Goal: Task Accomplishment & Management: Use online tool/utility

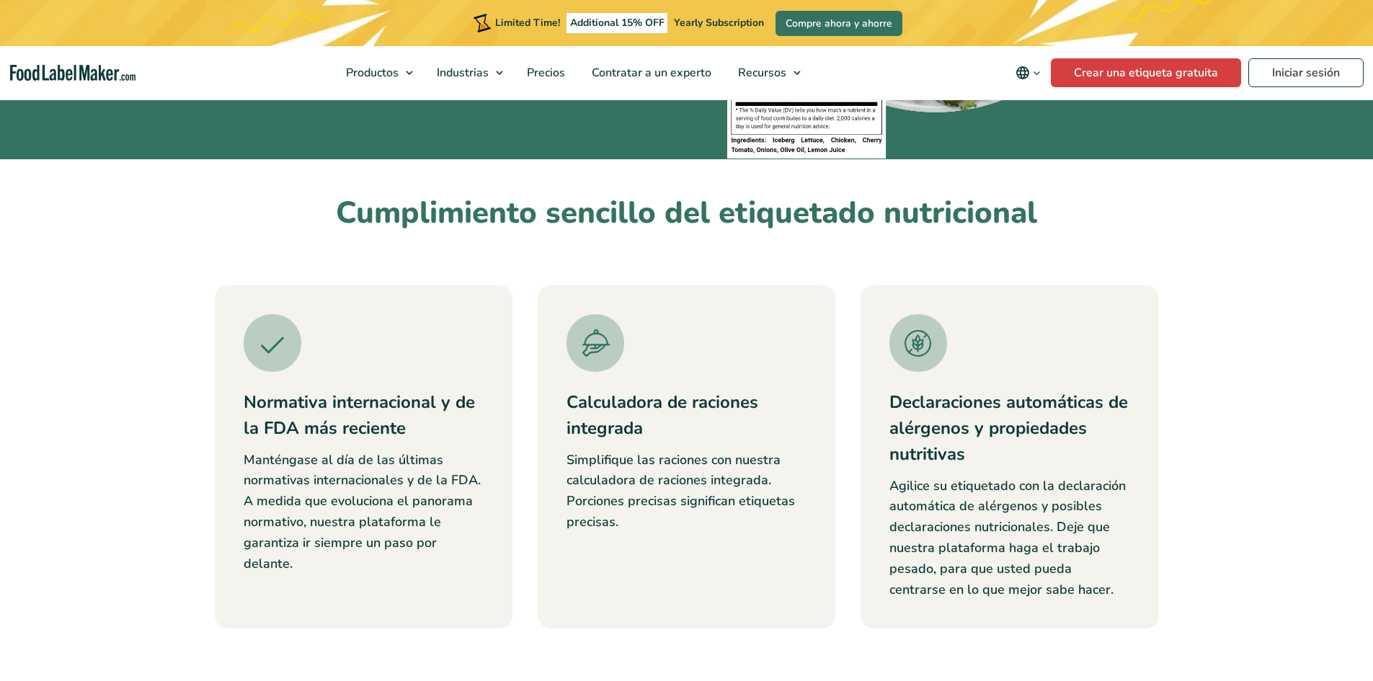
scroll to position [432, 0]
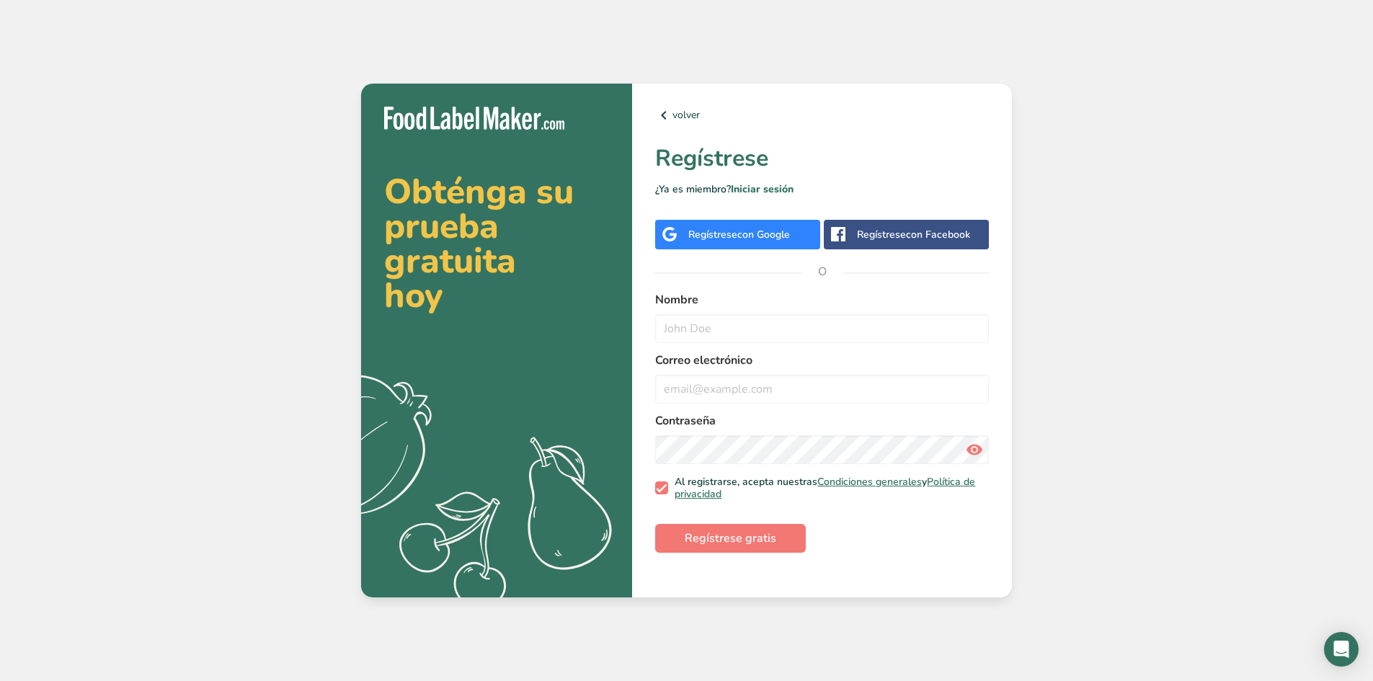
click at [789, 235] on span "con Google" at bounding box center [763, 235] width 53 height 14
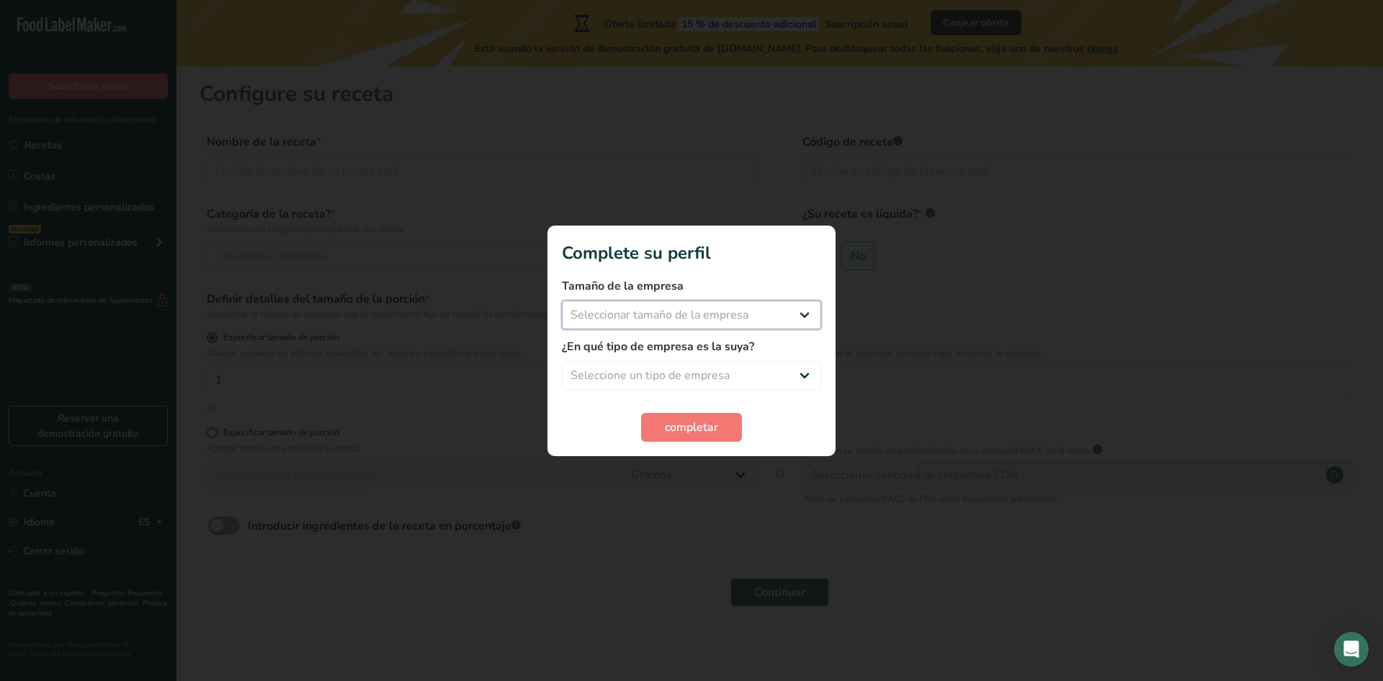
click at [735, 320] on select "Seleccionar tamaño de la empresa Menos de 10 empleados De 10 a 50 empleados De …" at bounding box center [691, 314] width 259 height 29
select select "1"
click at [562, 300] on select "Seleccionar tamaño de la empresa Menos de 10 empleados De 10 a 50 empleados De …" at bounding box center [691, 314] width 259 height 29
click at [714, 380] on select "Seleccione un tipo de empresa Fabricante de alimentos envasados Restaurante y c…" at bounding box center [691, 375] width 259 height 29
select select "2"
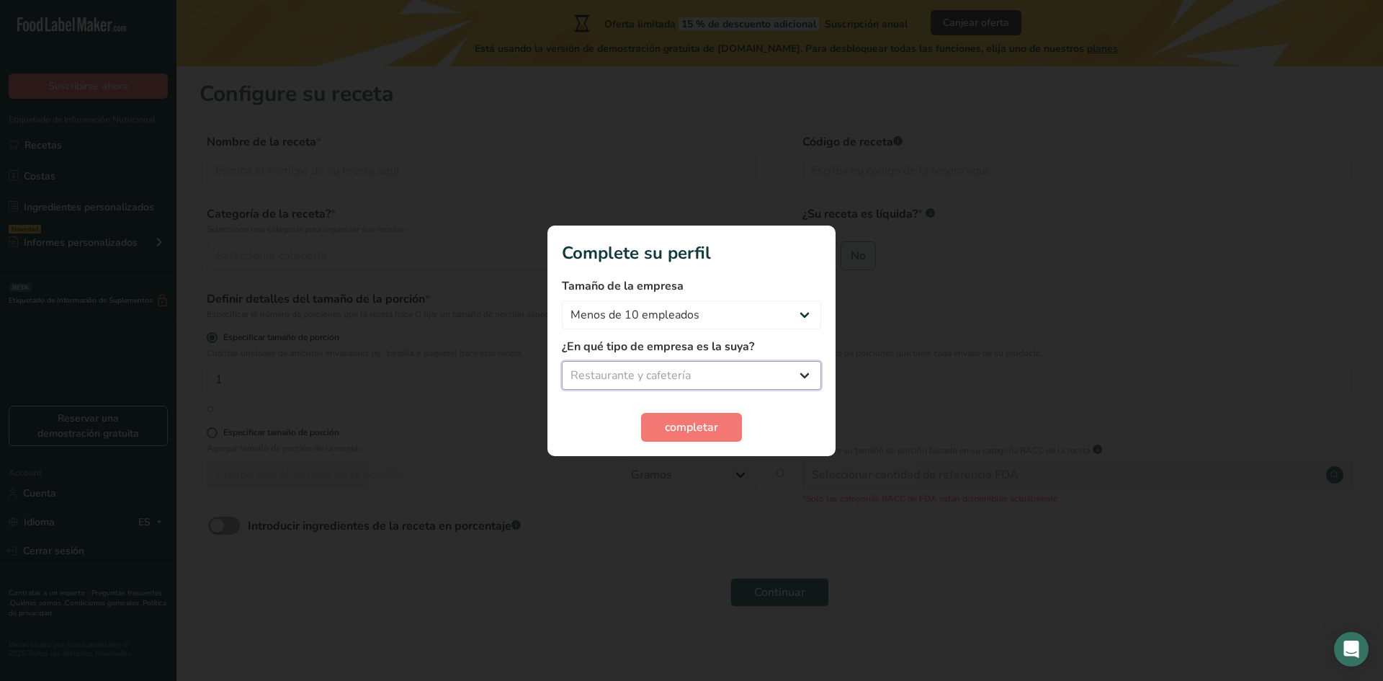
click at [562, 361] on select "Seleccione un tipo de empresa Fabricante de alimentos envasados Restaurante y c…" at bounding box center [691, 375] width 259 height 29
click at [718, 426] on button "completar" at bounding box center [691, 427] width 101 height 29
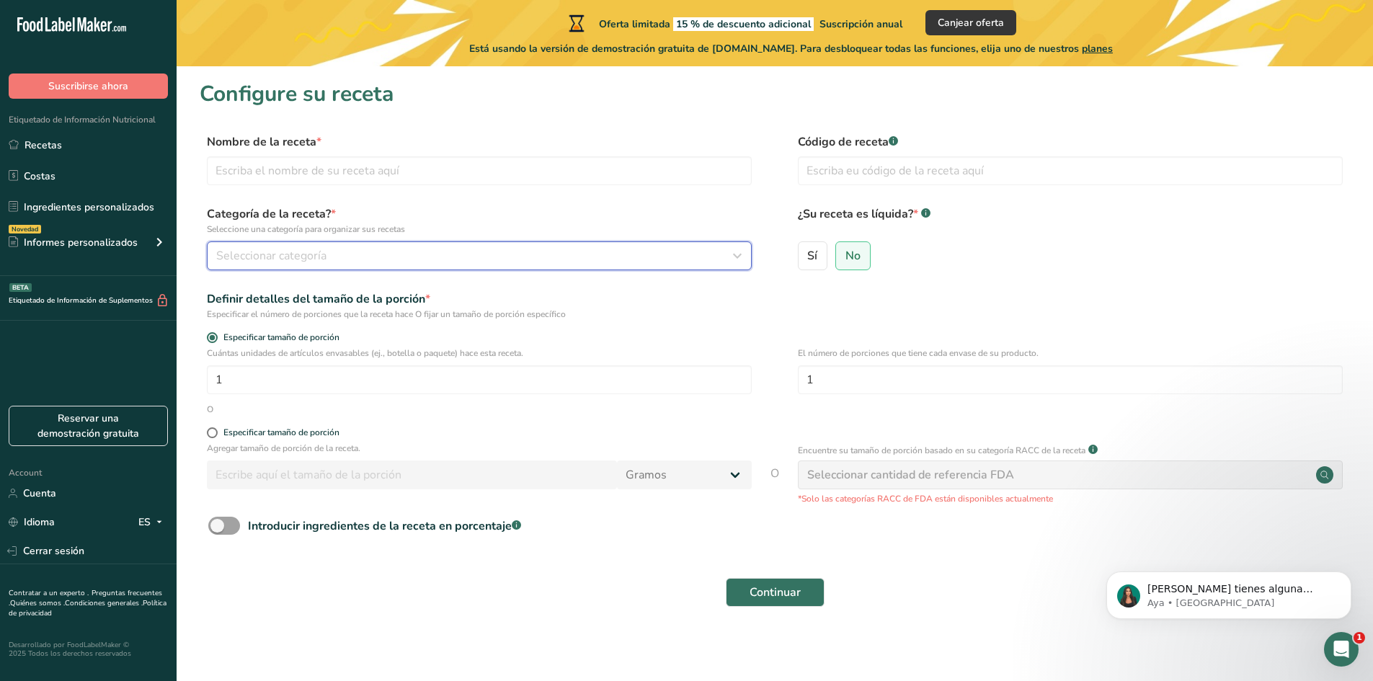
click at [477, 253] on div "Seleccionar categoría" at bounding box center [474, 255] width 517 height 17
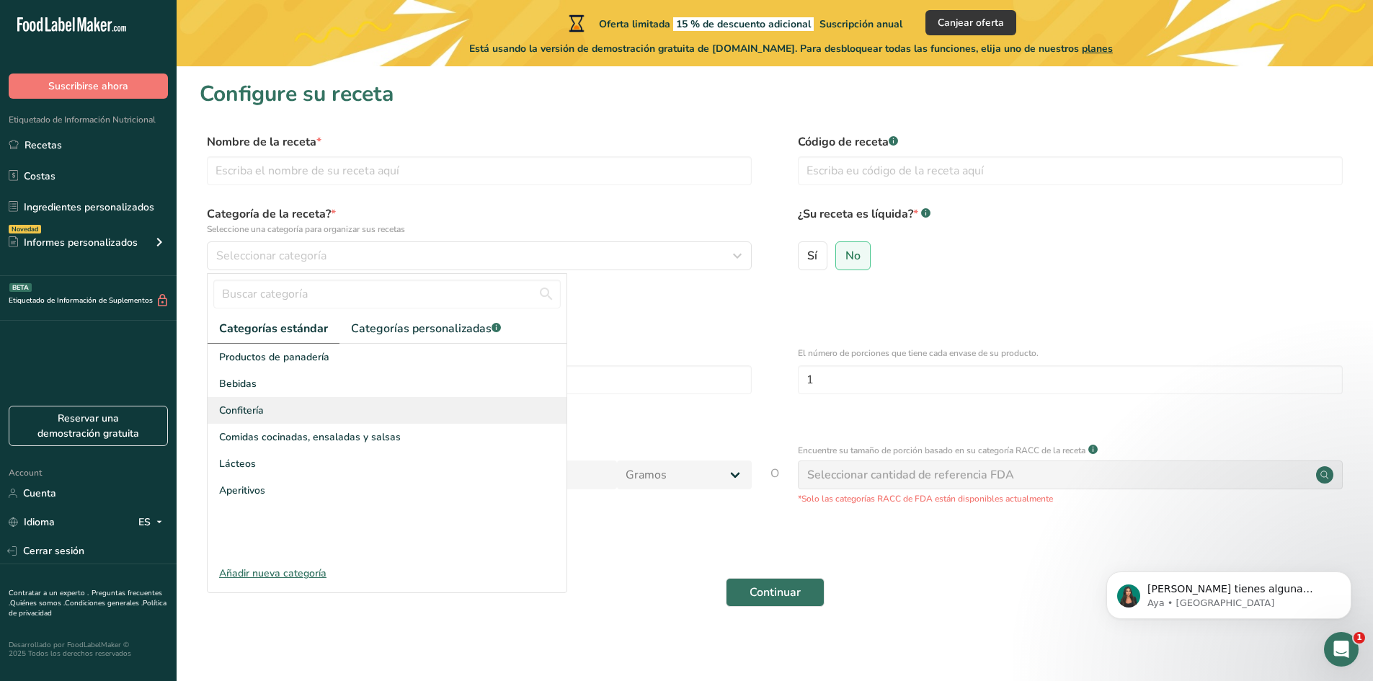
click at [378, 404] on div "Confitería" at bounding box center [387, 410] width 359 height 27
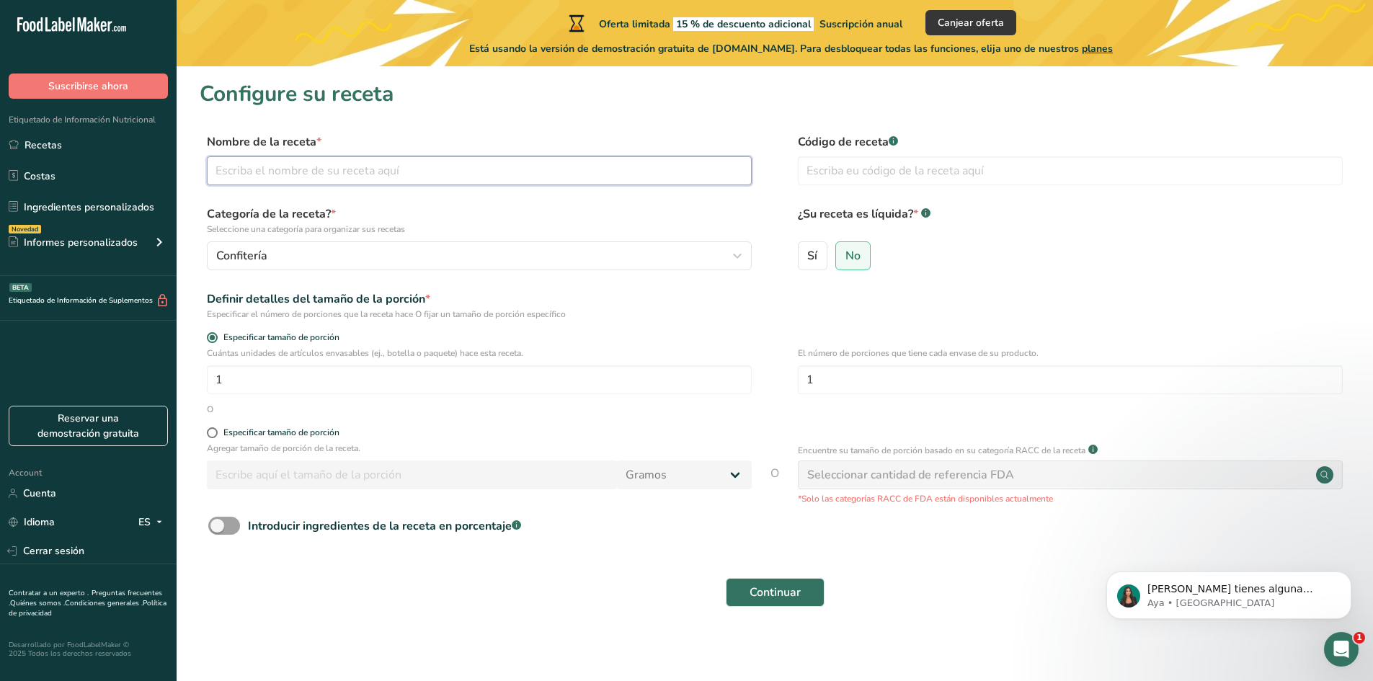
click at [375, 173] on input "text" at bounding box center [479, 170] width 545 height 29
type input "Medialunas"
click at [983, 173] on input "text" at bounding box center [1070, 170] width 545 height 29
drag, startPoint x: 825, startPoint y: 257, endPoint x: 883, endPoint y: 287, distance: 65.4
click at [883, 287] on form "Nombre de la receta * Medialunas Código de receta .a-a{fill:#347362;}.b-a{fill:…" at bounding box center [775, 374] width 1150 height 482
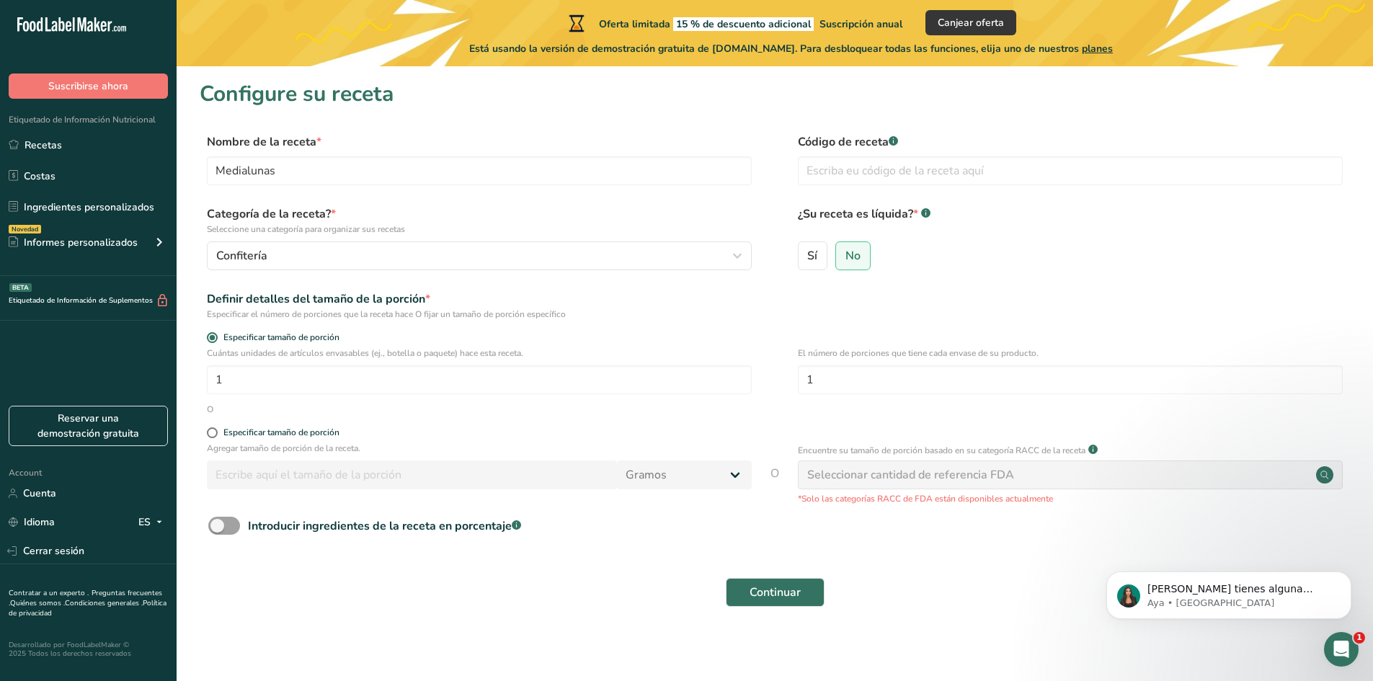
click at [216, 439] on div "Especificar tamaño de porción" at bounding box center [479, 434] width 545 height 14
click at [214, 437] on span at bounding box center [212, 432] width 11 height 11
click at [214, 437] on input "Especificar tamaño de porción" at bounding box center [211, 432] width 9 height 9
radio input "true"
radio input "false"
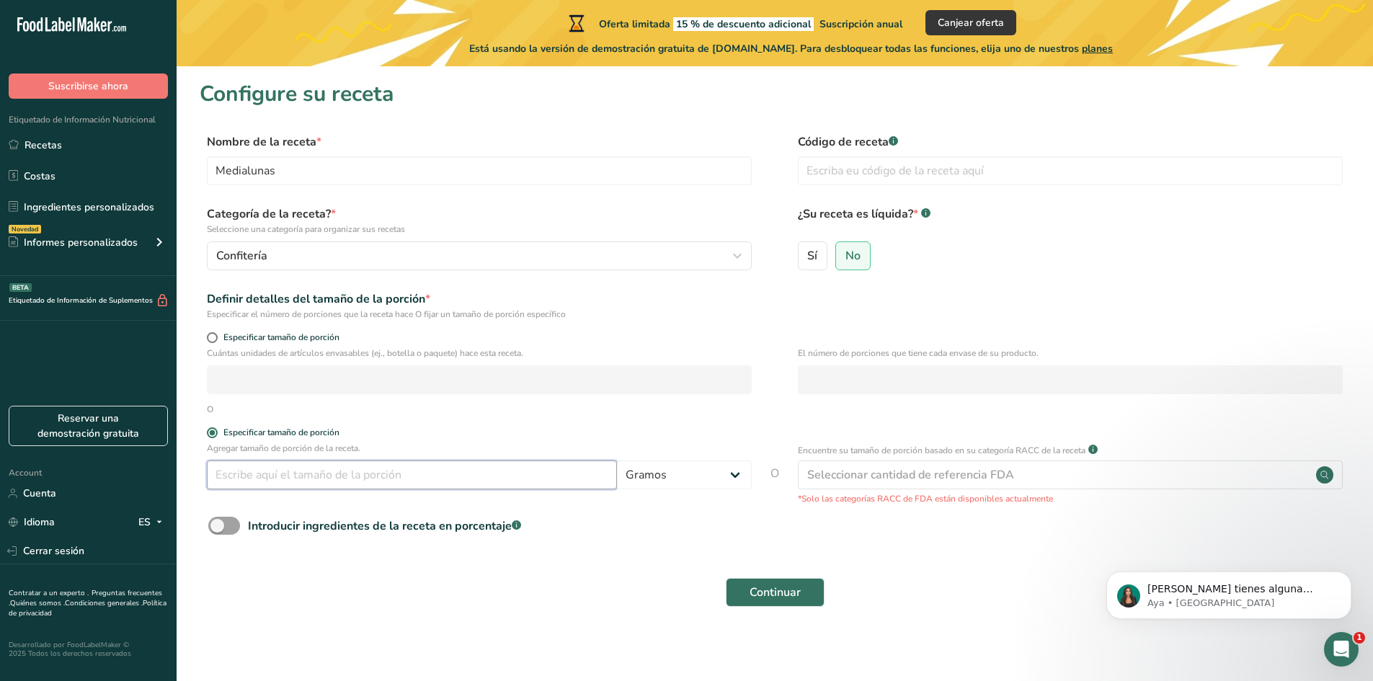
click at [244, 470] on input "number" at bounding box center [412, 474] width 410 height 29
type input "50"
click at [768, 609] on div "Continuar" at bounding box center [775, 592] width 1150 height 46
click at [768, 599] on span "Continuar" at bounding box center [774, 592] width 51 height 17
